Goal: Check status: Check status

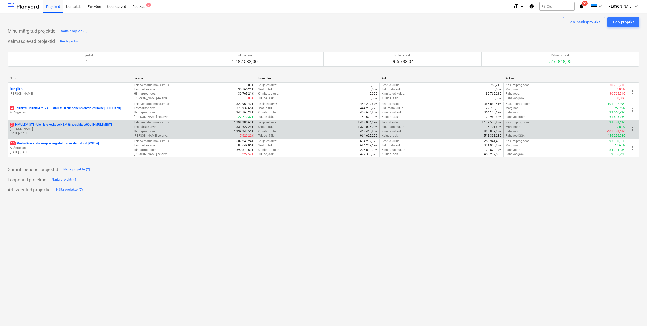
click at [82, 127] on p "[PERSON_NAME]" at bounding box center [70, 129] width 120 height 4
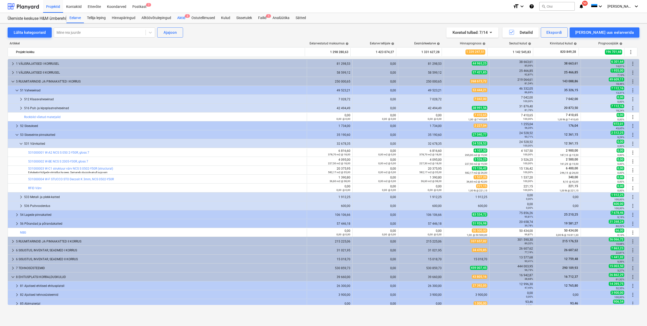
click at [184, 19] on div "Aktid 2" at bounding box center [181, 18] width 14 height 10
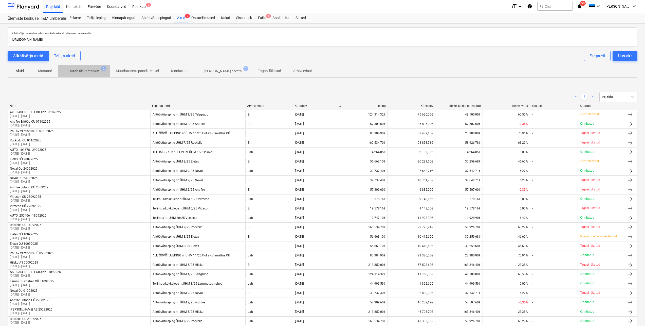
click at [83, 68] on span "Ootab ülevaatamist 2" at bounding box center [83, 70] width 51 height 9
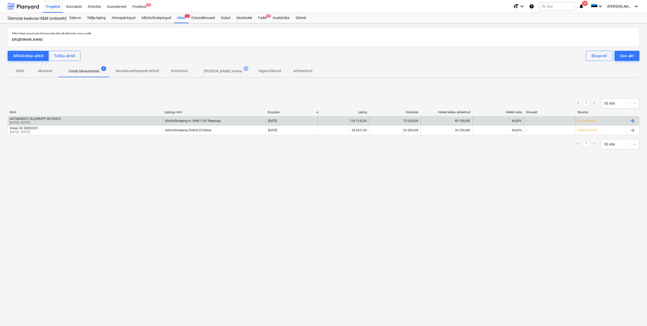
click at [47, 120] on p "[DATE] - [DATE]" at bounding box center [35, 122] width 51 height 4
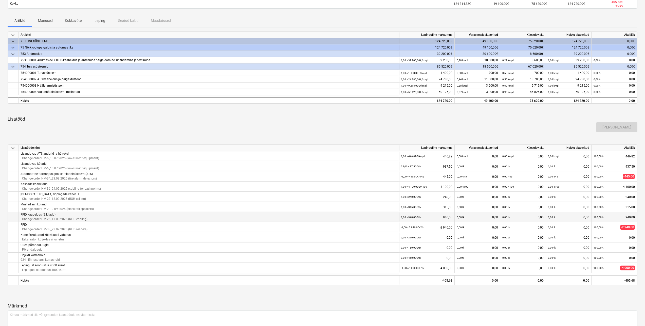
scroll to position [52, 0]
